Goal: Find contact information: Obtain details needed to contact an individual or organization

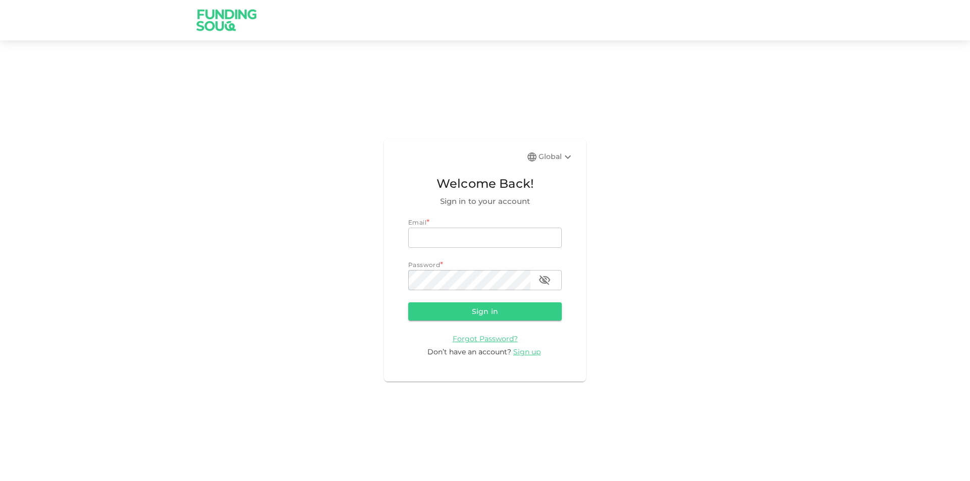
click at [533, 232] on input "email" at bounding box center [485, 238] width 154 height 20
type input "mohamed.ayyash@gmail.com"
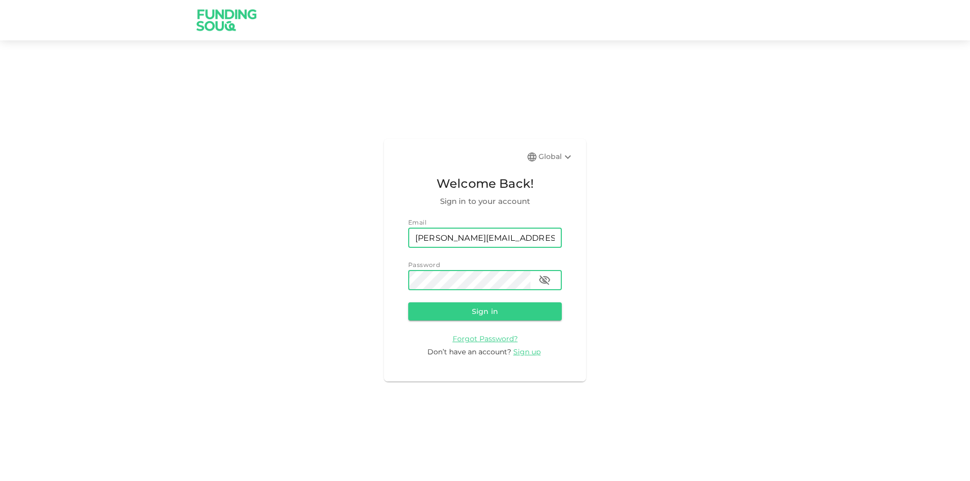
click at [408, 302] on button "Sign in" at bounding box center [485, 311] width 154 height 18
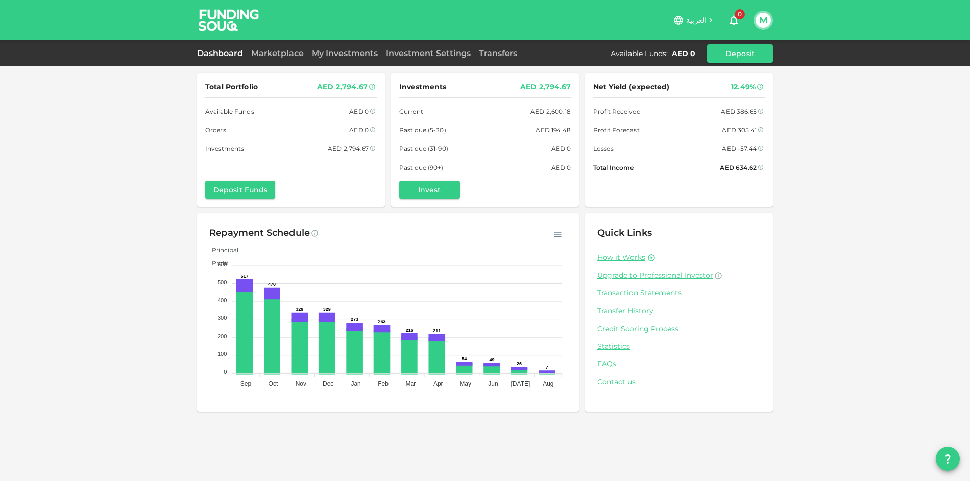
click at [340, 59] on div "My Investments" at bounding box center [345, 53] width 74 height 12
click at [339, 53] on link "My Investments" at bounding box center [345, 53] width 74 height 10
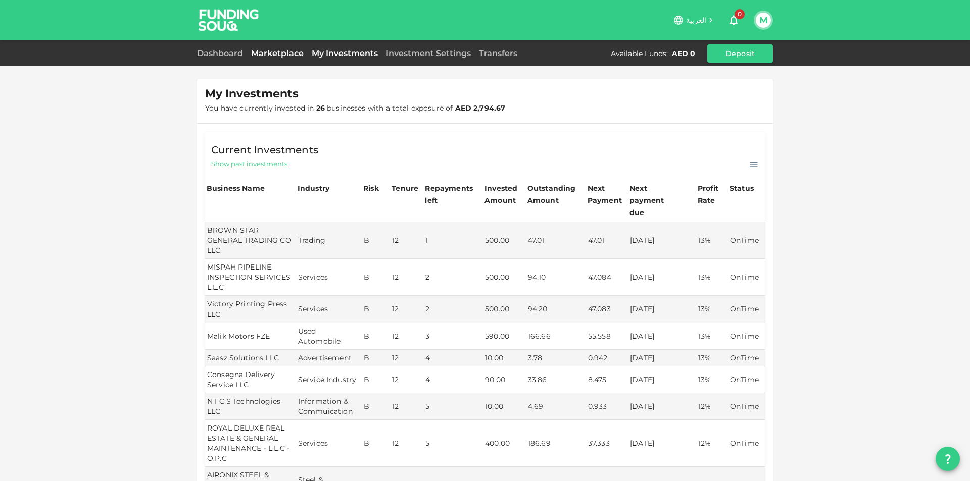
click at [285, 55] on link "Marketplace" at bounding box center [277, 53] width 61 height 10
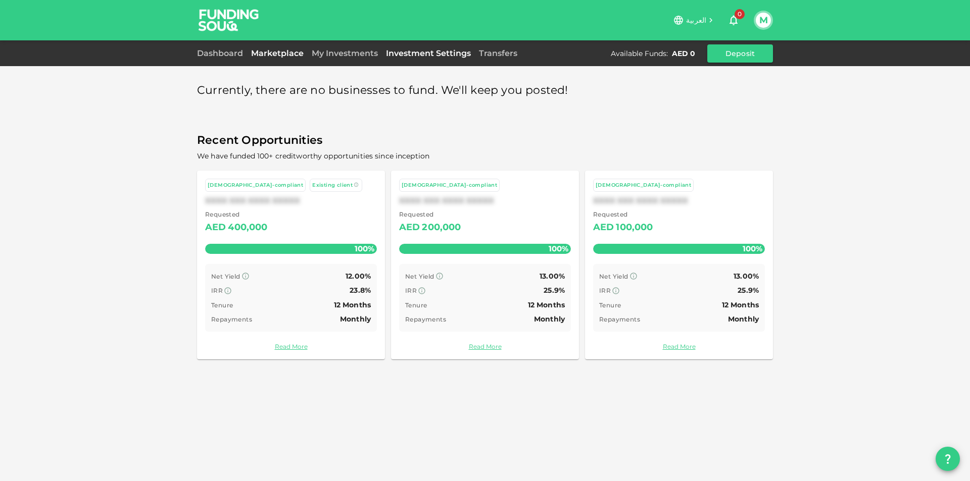
click at [452, 52] on link "Investment Settings" at bounding box center [428, 53] width 93 height 10
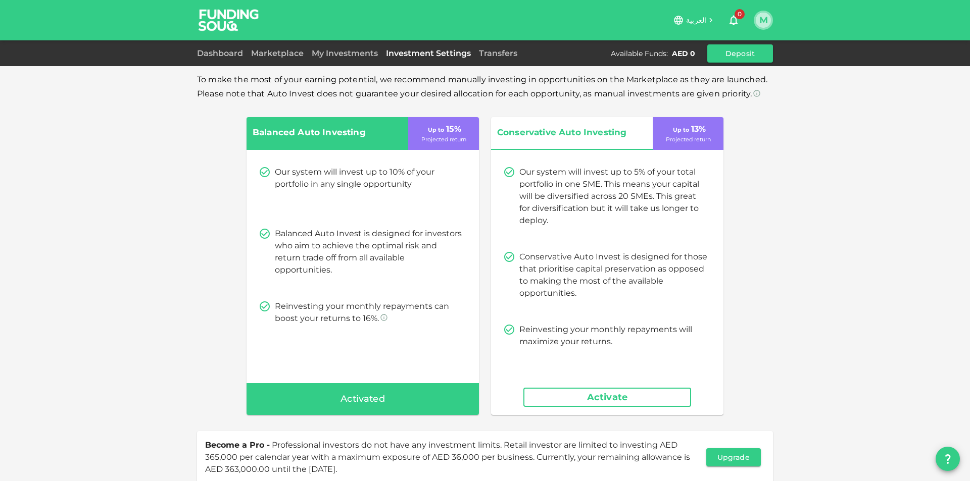
click at [764, 22] on button "M" at bounding box center [762, 20] width 15 height 15
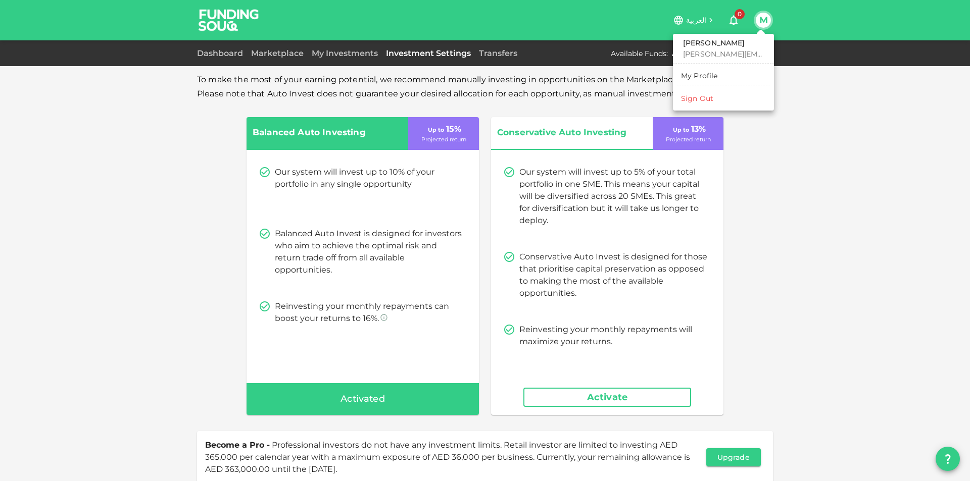
click at [729, 91] on li "Sign Out" at bounding box center [723, 98] width 93 height 16
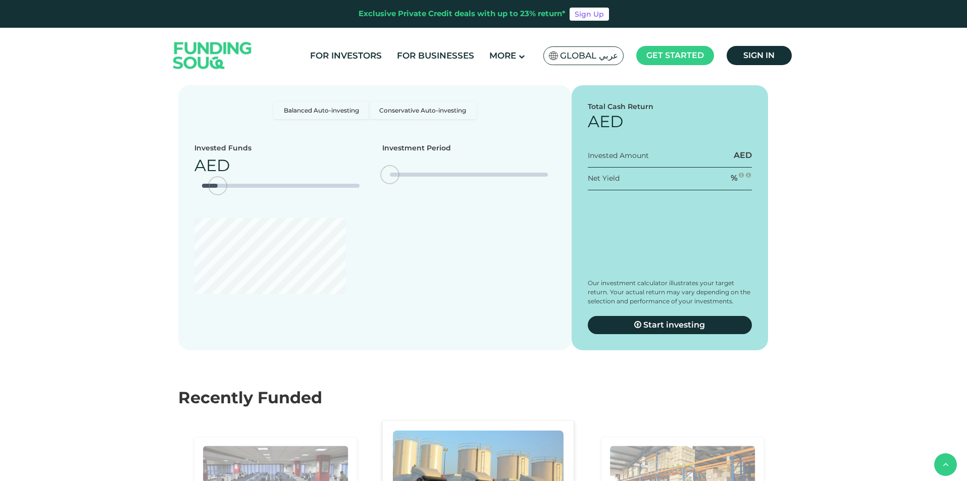
type tc-range-slider "4"
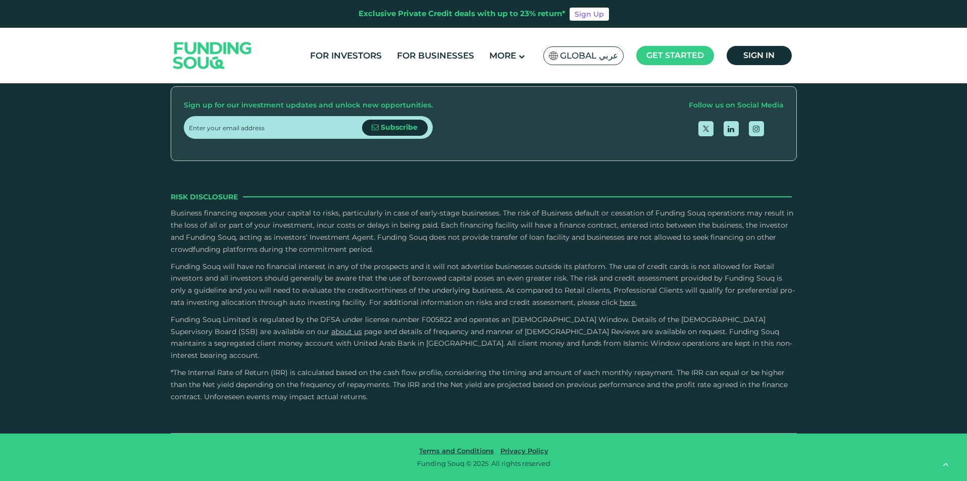
scroll to position [2974, 0]
click at [498, 53] on link "Contact Us" at bounding box center [483, 48] width 45 height 10
